Goal: Task Accomplishment & Management: Complete application form

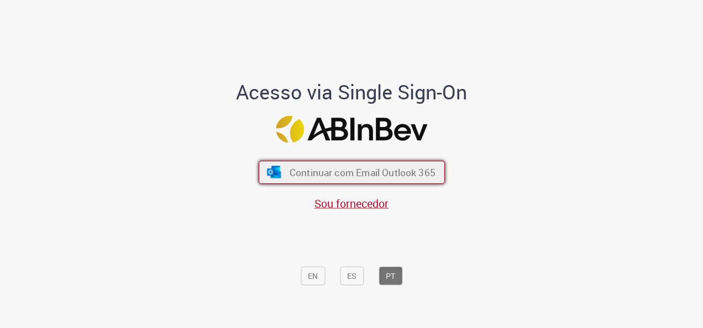
click at [409, 169] on span "Continuar com Email Outlook 365" at bounding box center [362, 172] width 146 height 13
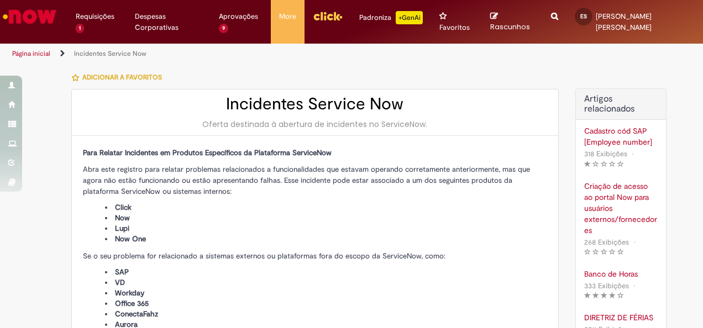
type input "**********"
type input "****"
